Goal: Entertainment & Leisure: Consume media (video, audio)

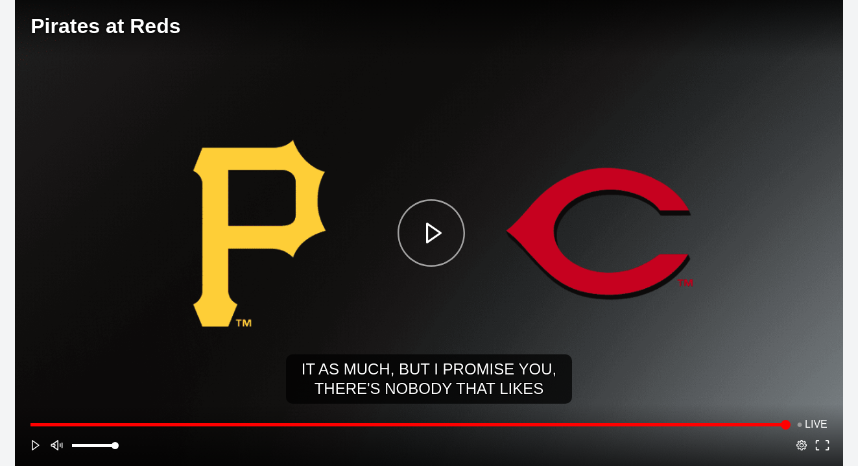
click at [799, 423] on span "Live" at bounding box center [812, 424] width 31 height 10
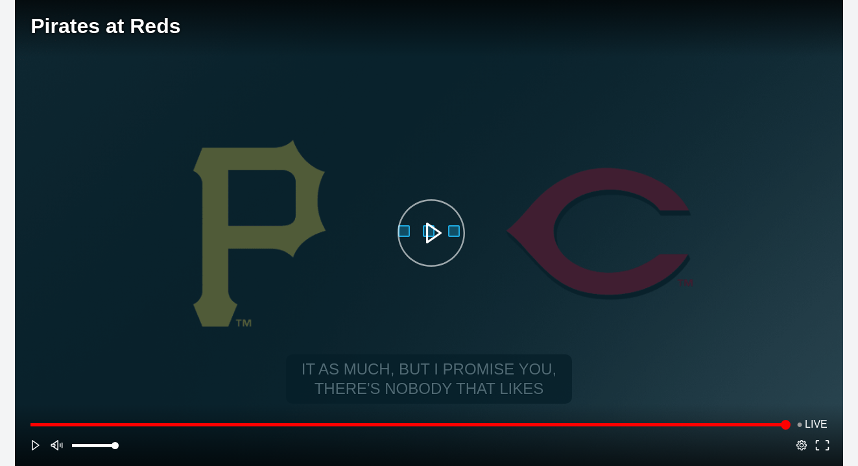
click at [802, 425] on span "Live" at bounding box center [812, 424] width 31 height 10
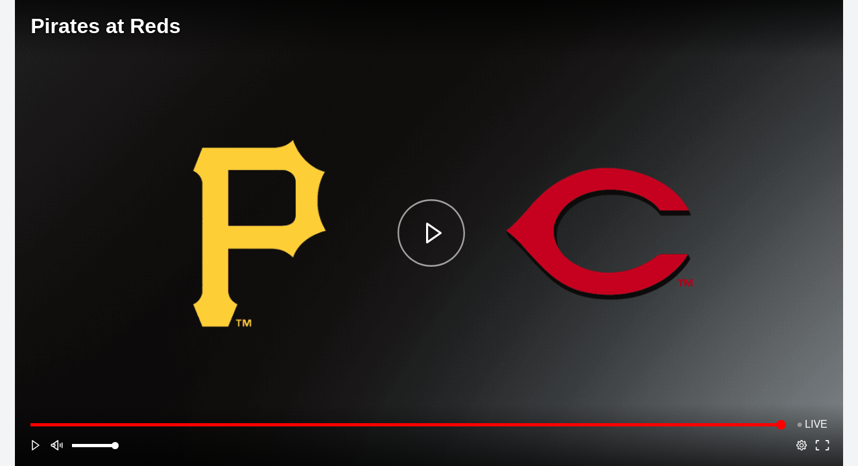
click at [415, 236] on div "Play" at bounding box center [431, 233] width 627 height 265
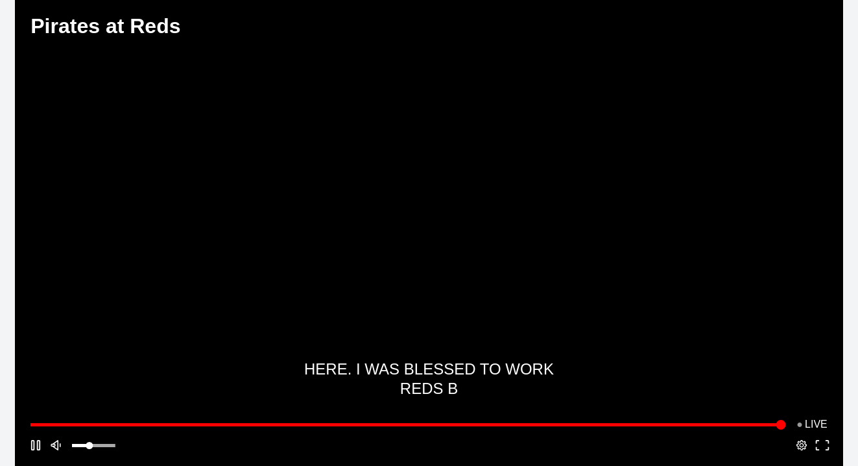
click at [803, 423] on span "Live" at bounding box center [812, 424] width 31 height 10
